Goal: Information Seeking & Learning: Learn about a topic

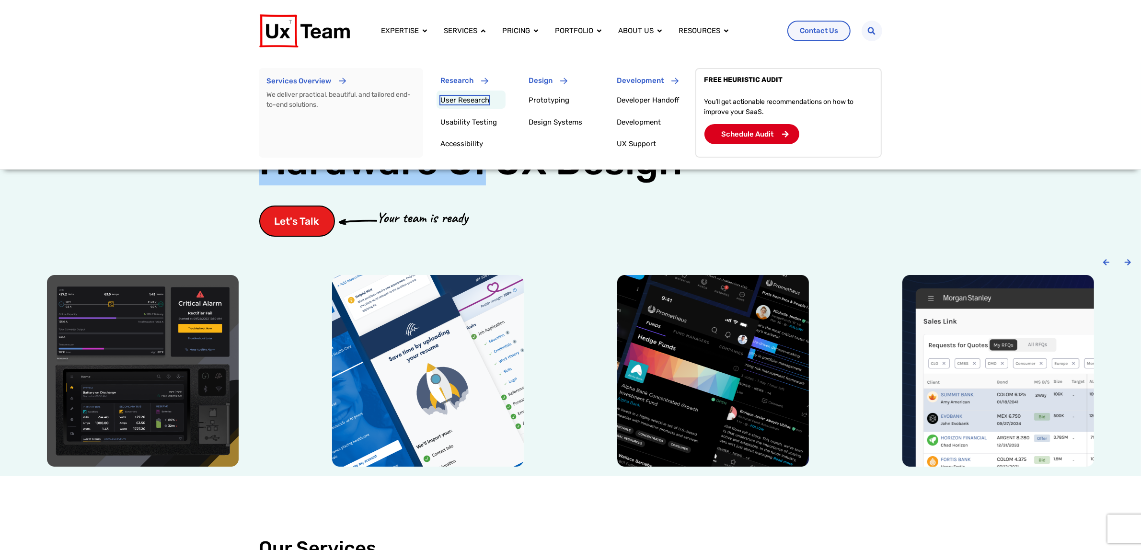
click at [456, 100] on link "User Research" at bounding box center [464, 100] width 49 height 9
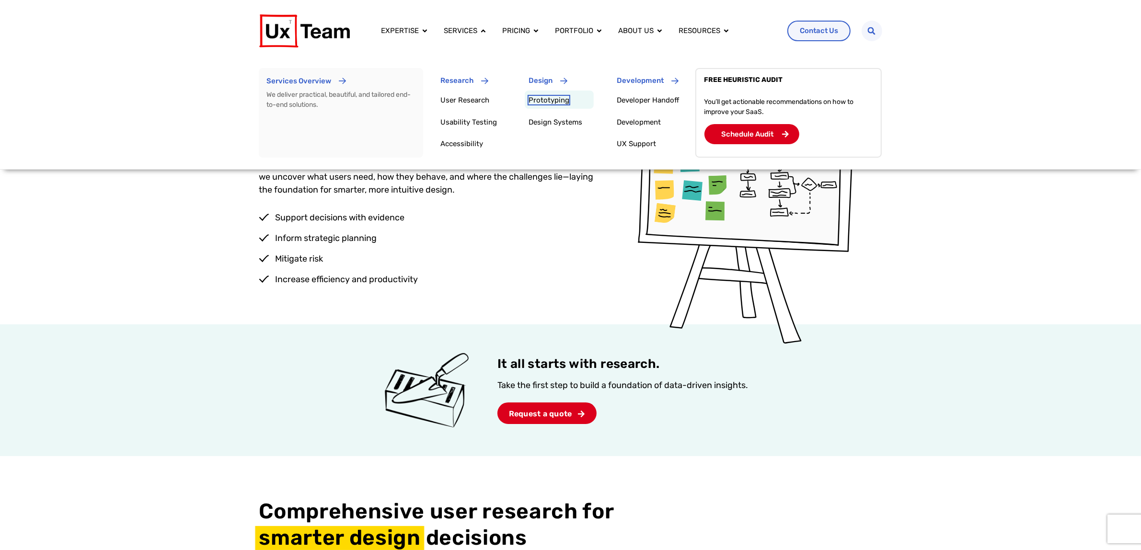
click at [545, 104] on link "Prototyping" at bounding box center [549, 100] width 41 height 9
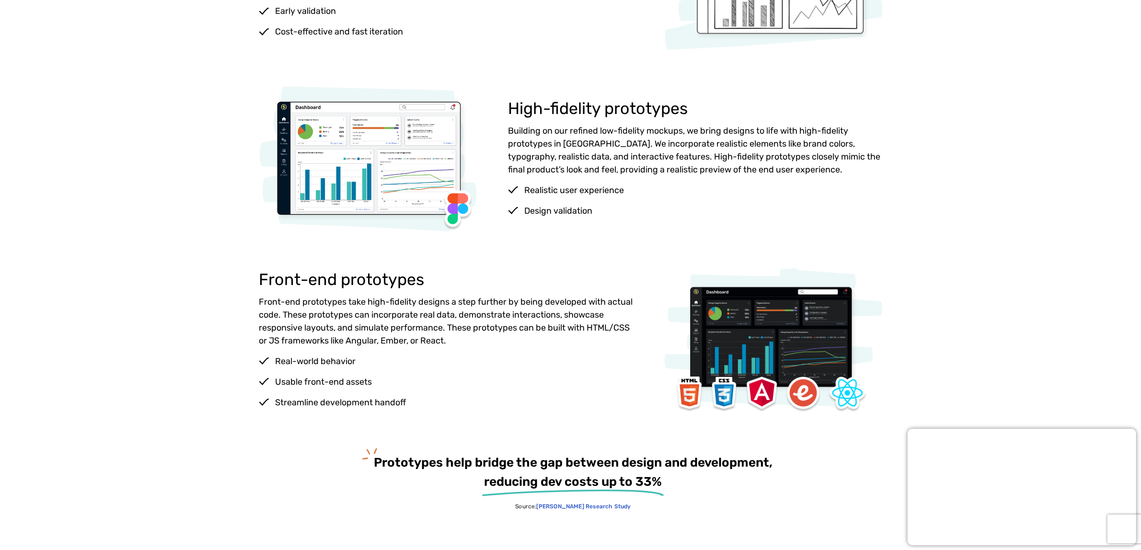
scroll to position [1078, 0]
